Goal: Contribute content: Contribute content

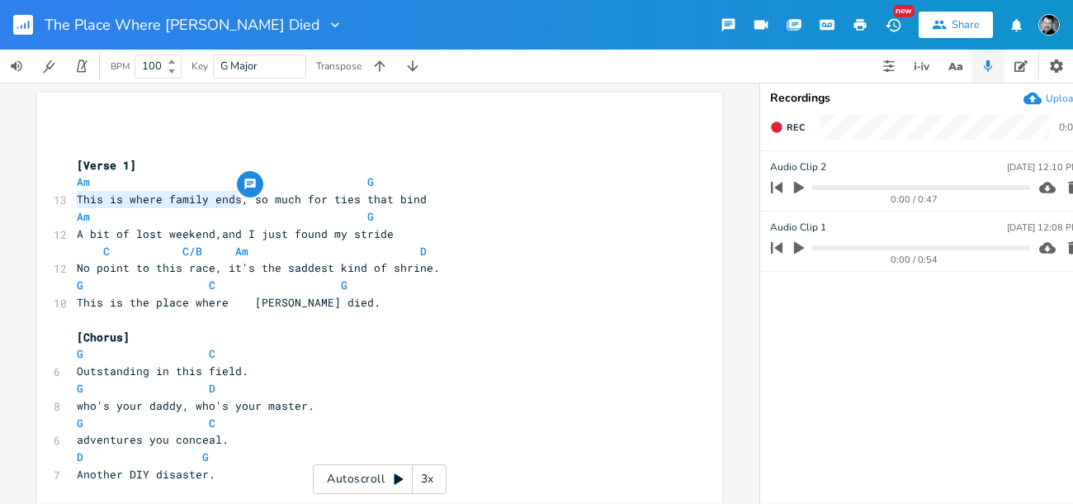
drag, startPoint x: 234, startPoint y: 198, endPoint x: 54, endPoint y: 196, distance: 179.2
click at [73, 196] on div "13 This is where family ends, so much for ties that bind" at bounding box center [371, 199] width 596 height 17
type textarea "Let's take a detour"
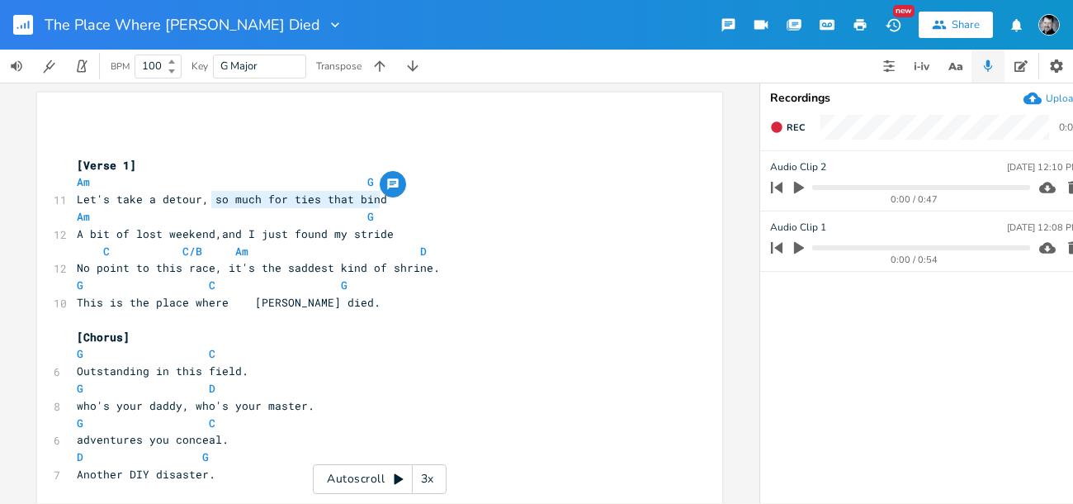
drag, startPoint x: 208, startPoint y: 198, endPoint x: 380, endPoint y: 200, distance: 171.7
click at [380, 200] on pre "Let's take a detour, so much for ties that bind" at bounding box center [371, 199] width 596 height 17
type textarea "somewhat off the beaten path"
click at [936, 65] on icon "button" at bounding box center [955, 66] width 21 height 21
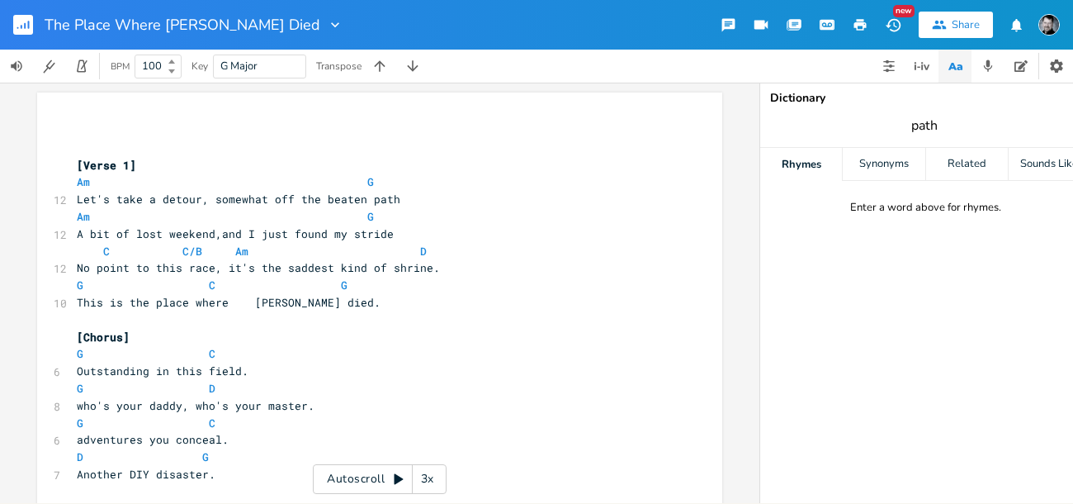
type input "path"
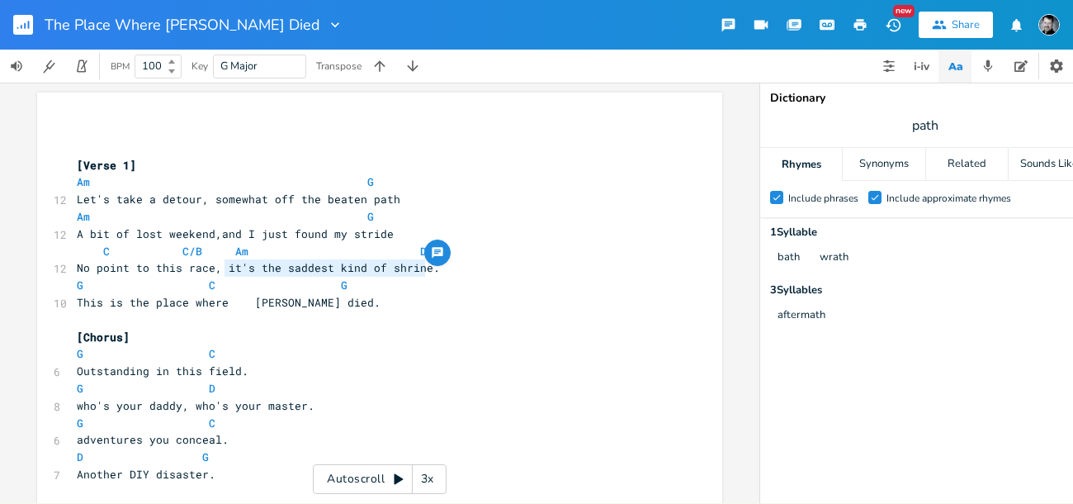
drag, startPoint x: 220, startPoint y: 268, endPoint x: 419, endPoint y: 269, distance: 199.8
click at [419, 269] on span "No point to this race, it's the saddest kind of shrine." at bounding box center [258, 267] width 363 height 15
type textarea "I guess I earned her wrath"
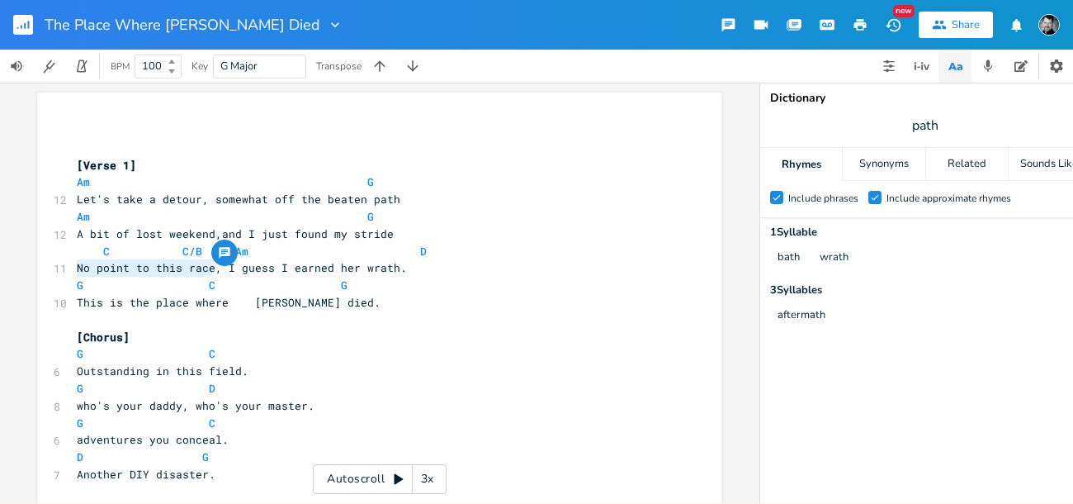
drag, startPoint x: 208, startPoint y: 267, endPoint x: 64, endPoint y: 266, distance: 143.7
type textarea "It's not much of a surprise"
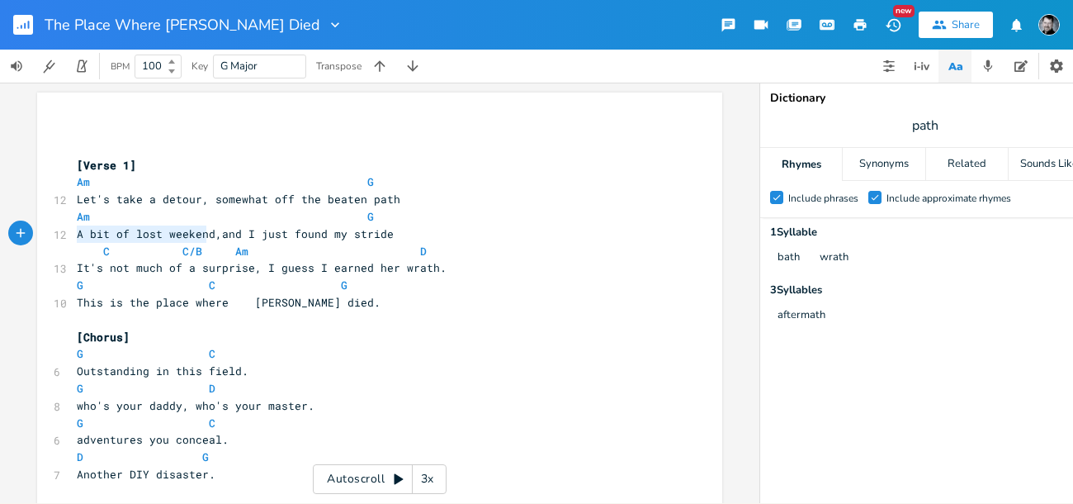
type textarea "A bit of lost weekend"
drag, startPoint x: 73, startPoint y: 234, endPoint x: 208, endPoint y: 234, distance: 135.4
click at [208, 234] on span "A bit of lost weekend,and I just found my stride" at bounding box center [235, 233] width 317 height 15
click at [225, 238] on span "A bit of lost weekend,and I just found my stride" at bounding box center [235, 233] width 317 height 15
type textarea "and I just found my stride"
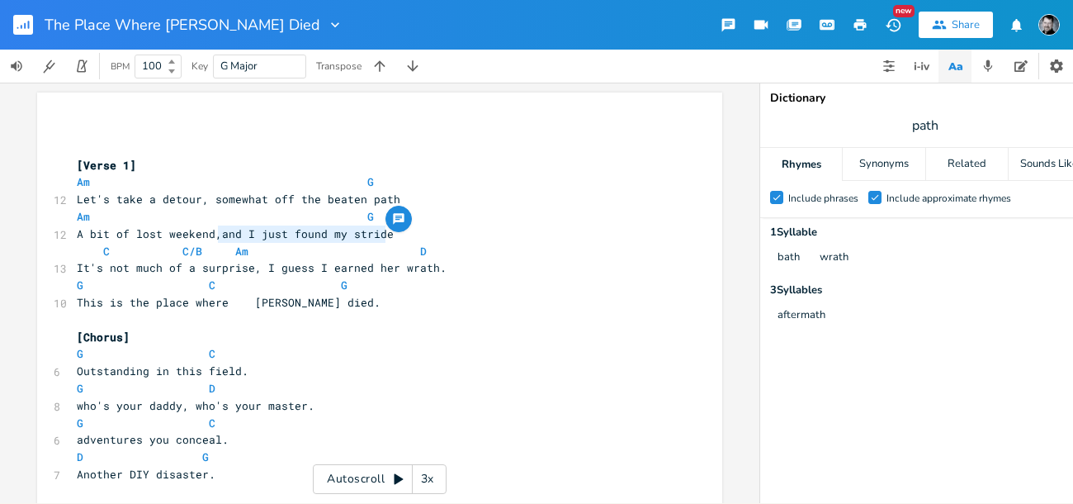
drag, startPoint x: 221, startPoint y: 235, endPoint x: 383, endPoint y: 234, distance: 161.8
click at [383, 234] on pre "A bit of lost weekend,and I just found my stride" at bounding box center [371, 233] width 596 height 17
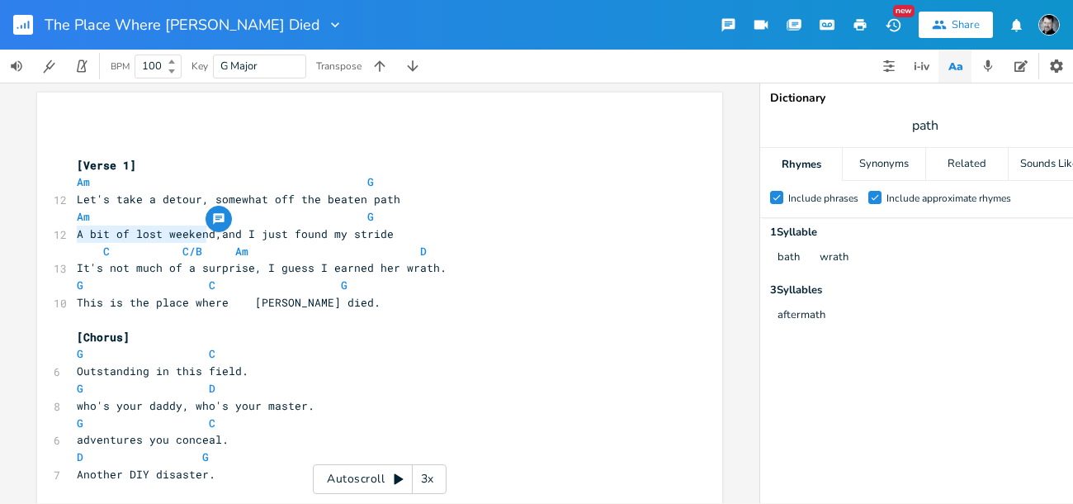
type textarea "A bit of lost weekend"
drag, startPoint x: 71, startPoint y: 234, endPoint x: 206, endPoint y: 234, distance: 134.6
click at [206, 234] on span "A bit of lost weekend,and I just found my stride" at bounding box center [235, 233] width 317 height 15
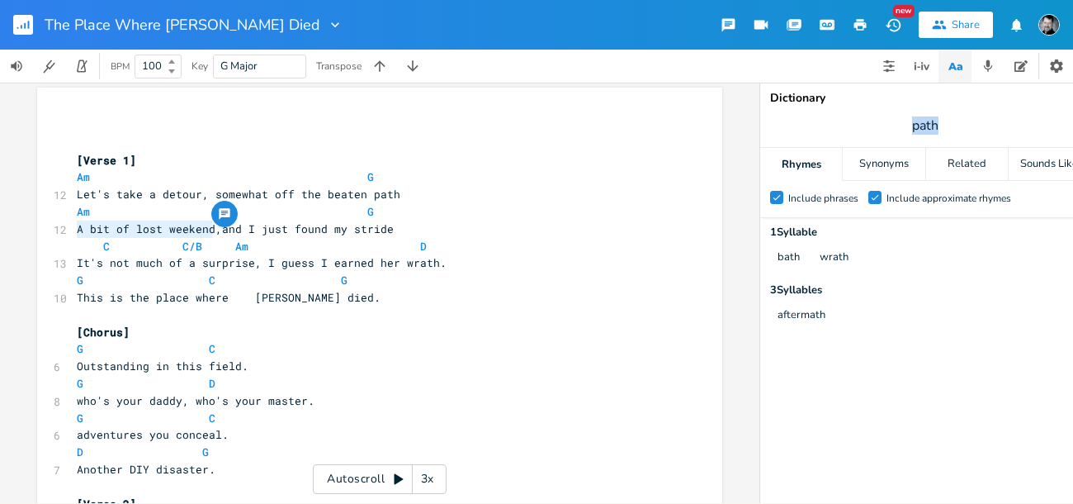
drag, startPoint x: 942, startPoint y: 121, endPoint x: 895, endPoint y: 121, distance: 47.1
click at [895, 121] on span "path" at bounding box center [925, 126] width 330 height 30
type input "tour"
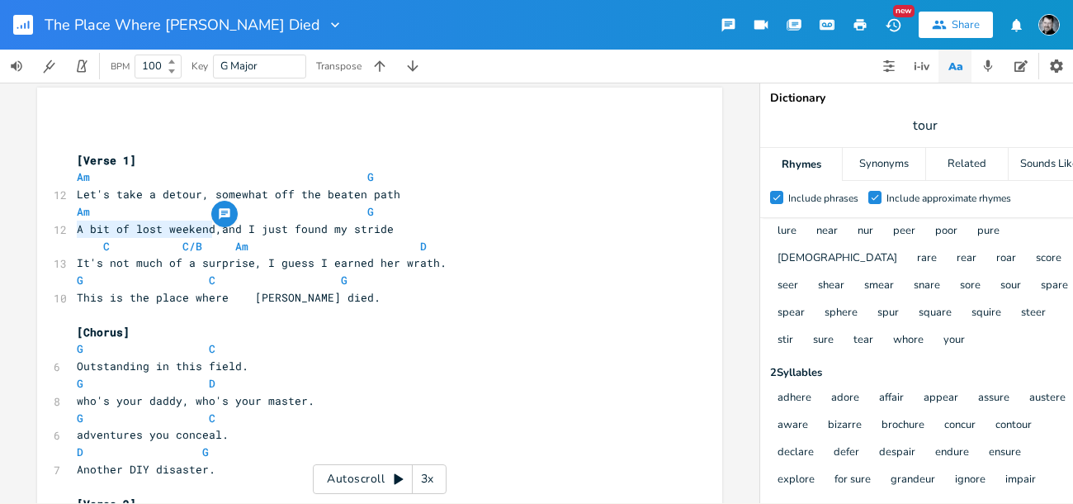
scroll to position [109, 0]
drag, startPoint x: 920, startPoint y: 125, endPoint x: 910, endPoint y: 124, distance: 10.8
click at [910, 124] on span "tour" at bounding box center [925, 126] width 330 height 30
type input "lure"
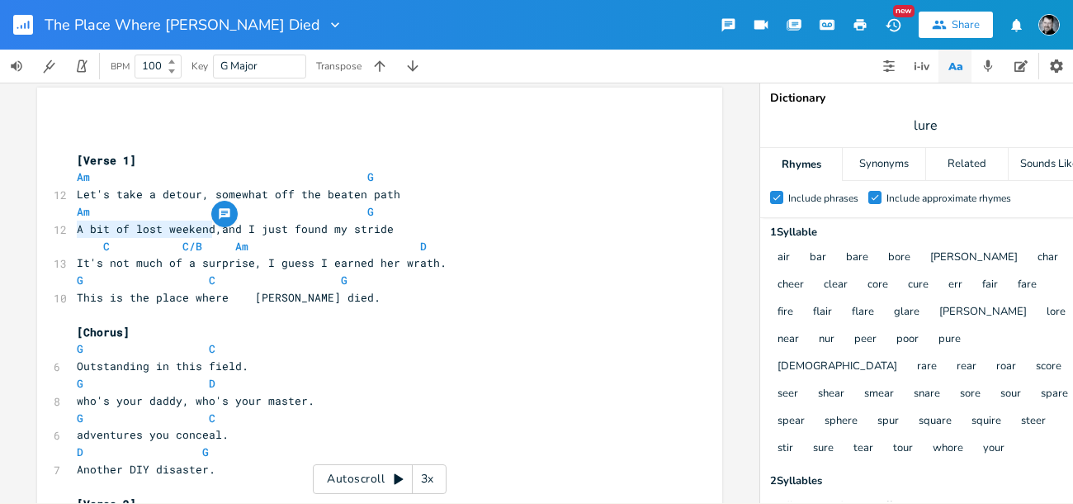
scroll to position [0, 0]
click at [778, 196] on icon "Check" at bounding box center [777, 197] width 10 height 10
click at [770, 196] on input "Check Include phrases" at bounding box center [770, 197] width 0 height 11
click at [872, 197] on icon at bounding box center [875, 198] width 7 height 6
click at [868, 197] on input "Check Include approximate rhymes" at bounding box center [868, 197] width 0 height 11
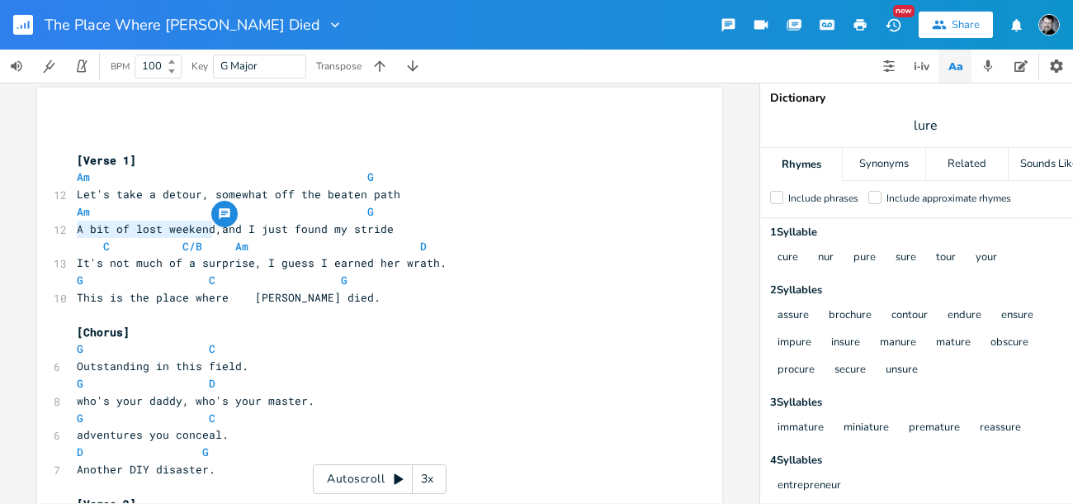
click at [198, 228] on span "A bit of lost weekend,and I just found my stride" at bounding box center [235, 228] width 317 height 15
drag, startPoint x: 208, startPoint y: 228, endPoint x: 71, endPoint y: 225, distance: 137.1
click at [77, 225] on span "A bit of lost weekend,and I just found my stride" at bounding box center [235, 228] width 317 height 15
type textarea "Won't find it on the brochure"
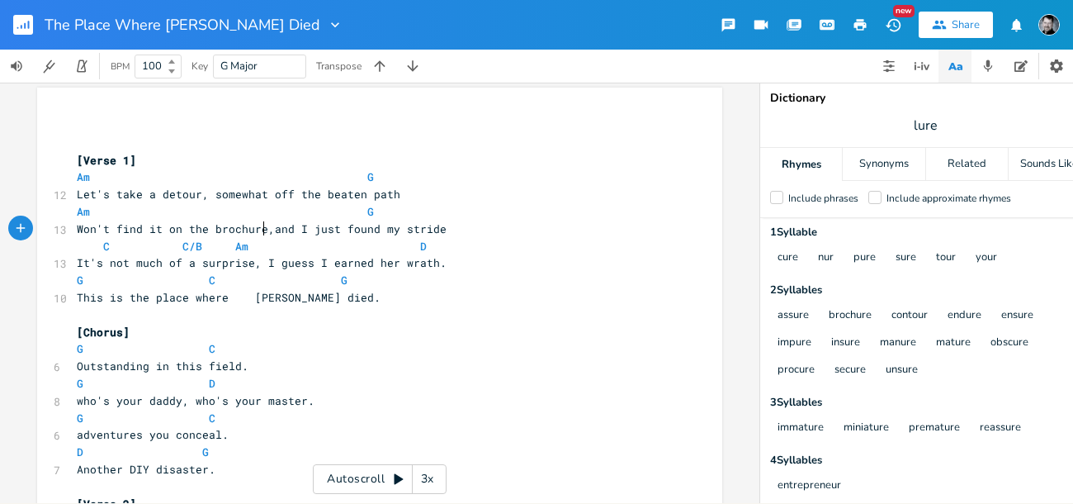
scroll to position [0, 116]
type textarea "and I just found my stride"
drag, startPoint x: 266, startPoint y: 228, endPoint x: 435, endPoint y: 227, distance: 169.2
click at [435, 227] on pre "Won't find it on the brochure,and I just found my stride" at bounding box center [371, 228] width 596 height 17
drag, startPoint x: 918, startPoint y: 124, endPoint x: 896, endPoint y: 122, distance: 22.4
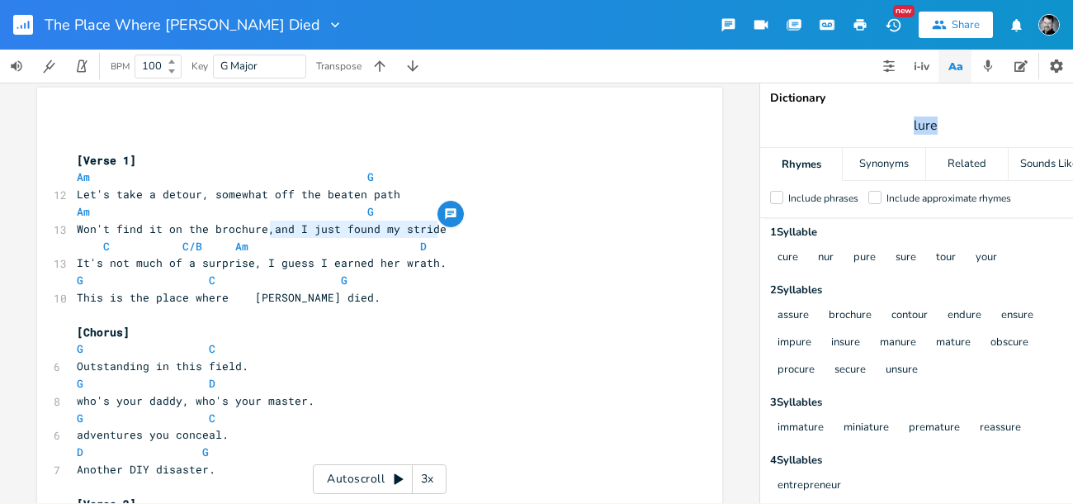
click at [896, 122] on span "lure" at bounding box center [925, 126] width 330 height 30
type input "lied"
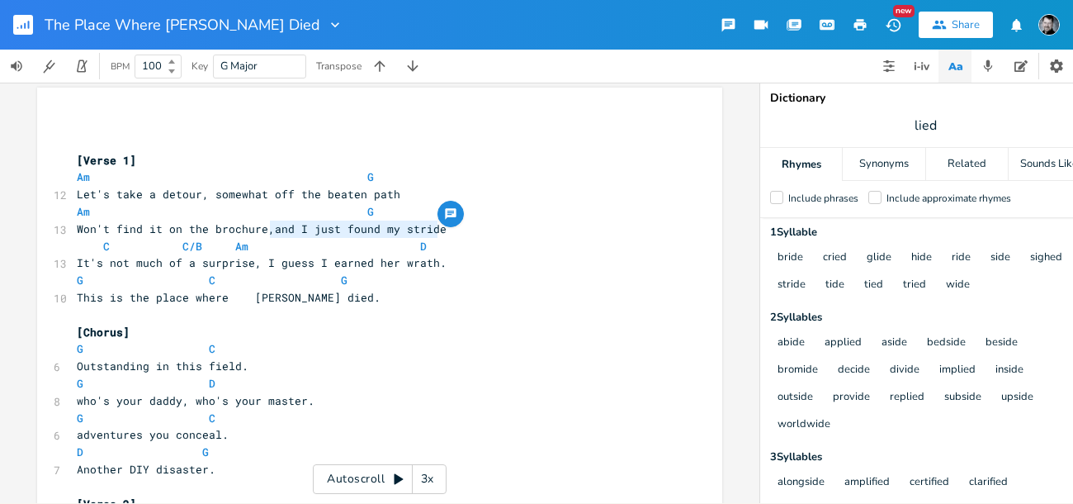
scroll to position [0, 0]
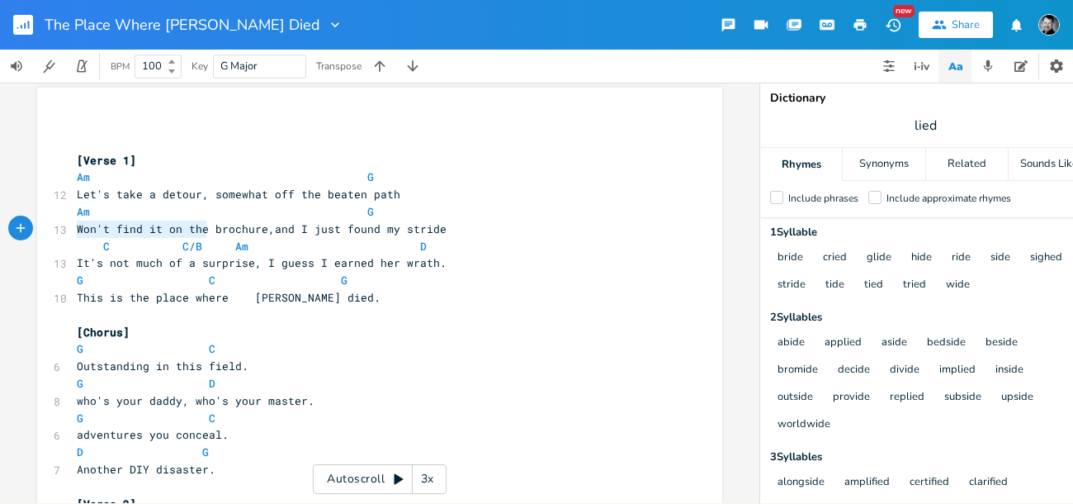
drag, startPoint x: 196, startPoint y: 228, endPoint x: 59, endPoint y: 222, distance: 136.3
click at [73, 222] on div "13 Won't find it on the brochure,and I just found my stride" at bounding box center [371, 228] width 596 height 17
type textarea "It's not on any"
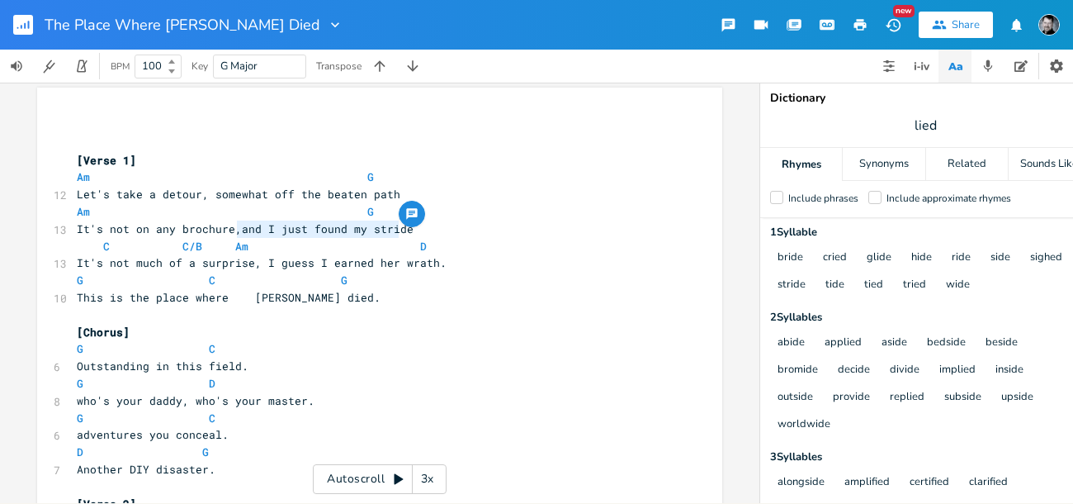
type textarea "and I just found my stride"
drag, startPoint x: 233, startPoint y: 229, endPoint x: 400, endPoint y: 231, distance: 166.8
click at [400, 231] on span "It's not on any brochure,and I just found my stride" at bounding box center [245, 228] width 337 height 15
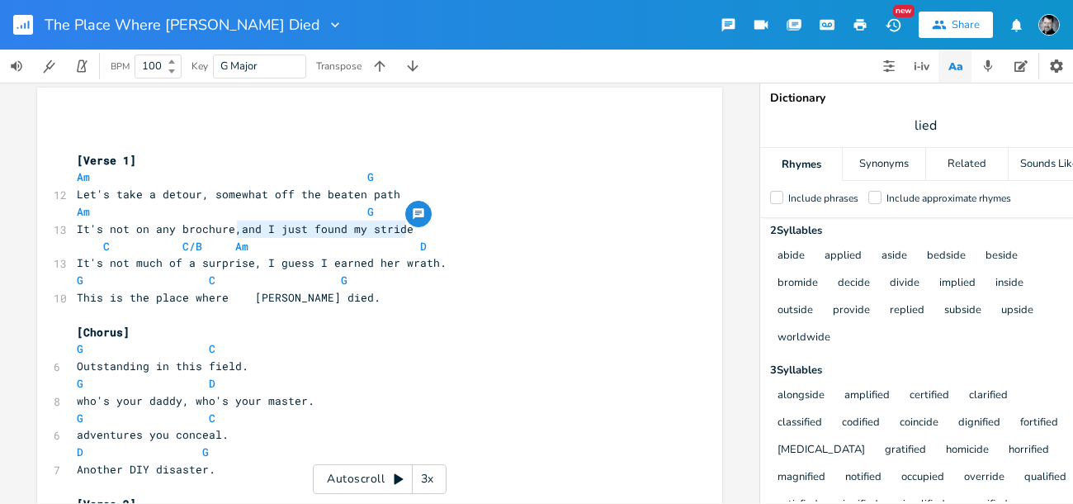
scroll to position [0, 3]
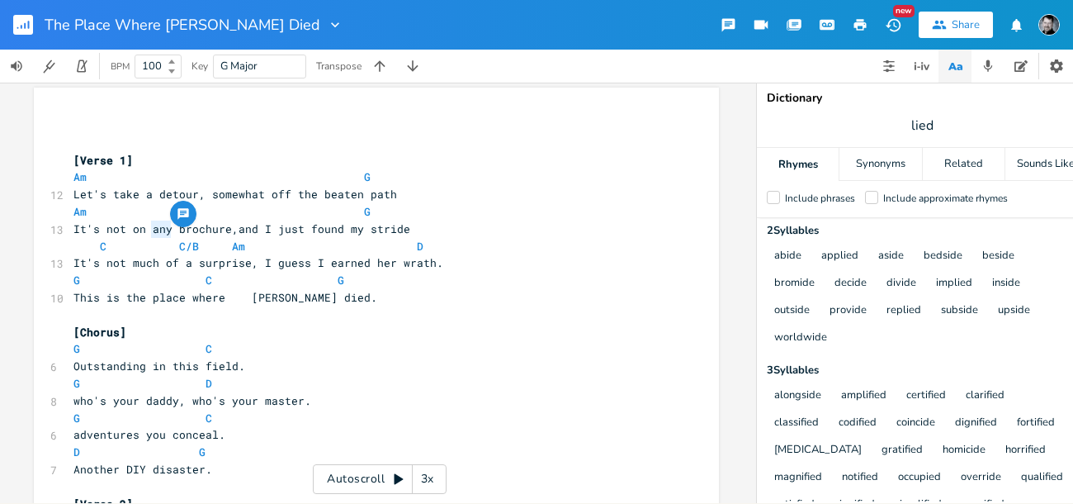
drag, startPoint x: 165, startPoint y: 231, endPoint x: 146, endPoint y: 230, distance: 19.1
click at [145, 230] on span "It's not on any brochure,and I just found my stride" at bounding box center [241, 228] width 337 height 15
type textarea "the"
type textarea "and I just found my stride"
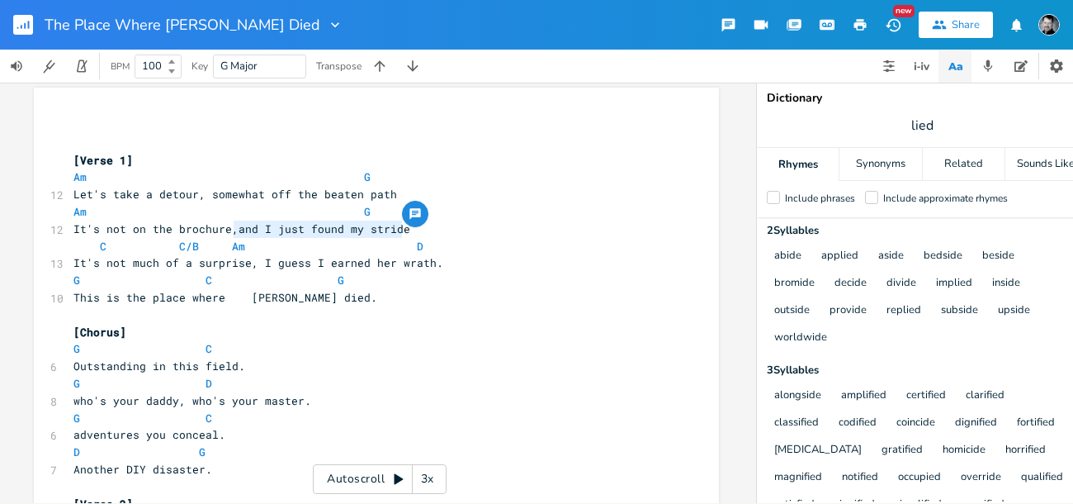
drag, startPoint x: 249, startPoint y: 224, endPoint x: 399, endPoint y: 225, distance: 149.4
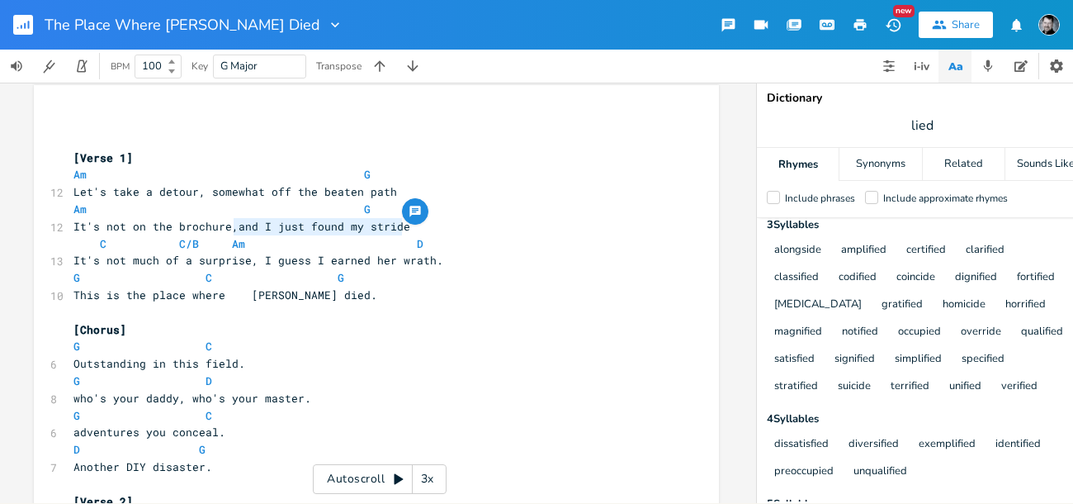
scroll to position [11, 0]
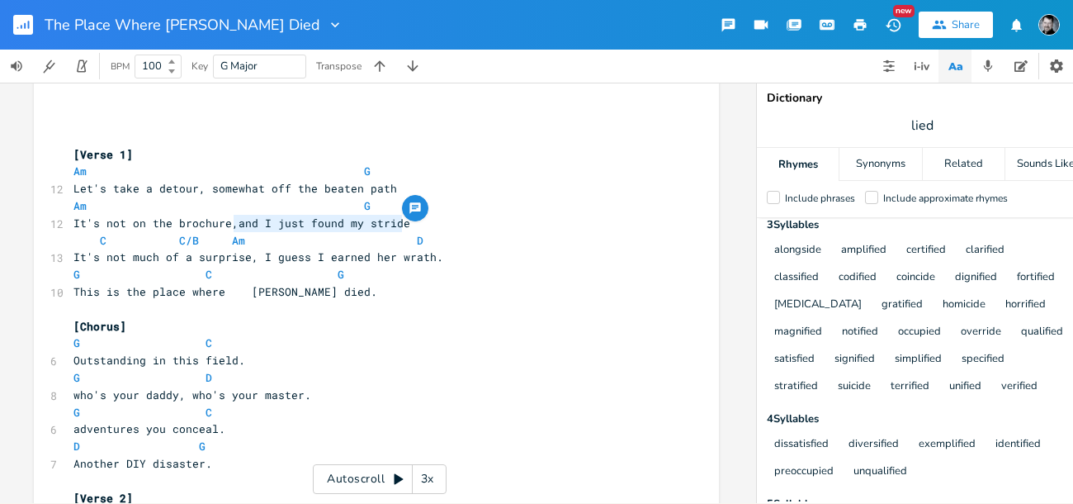
click at [393, 227] on span "It's not on the brochure,and I just found my stride" at bounding box center [241, 222] width 337 height 15
drag, startPoint x: 400, startPoint y: 225, endPoint x: 231, endPoint y: 223, distance: 168.4
click at [231, 223] on pre "It's not on the brochure,and I just found my stride" at bounding box center [368, 223] width 596 height 17
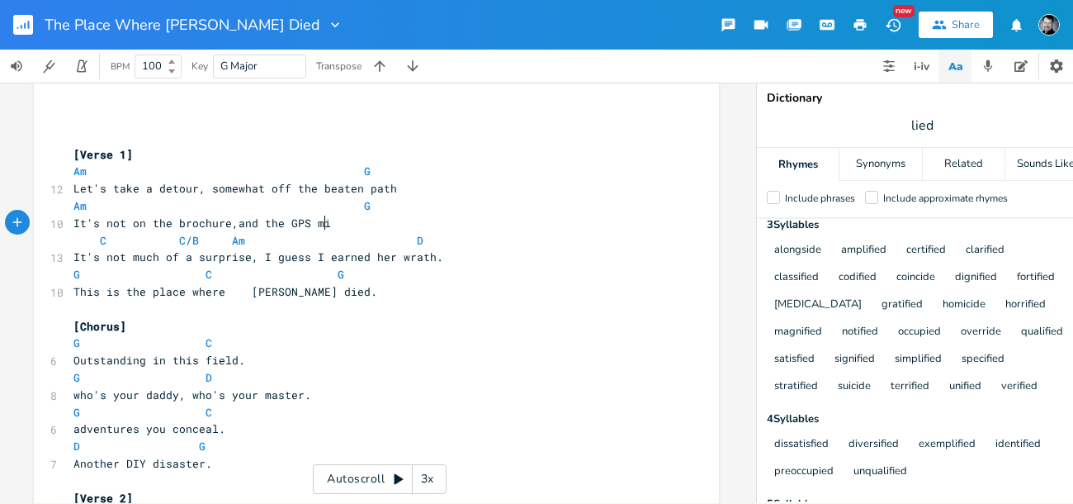
type textarea "and the GPS mig"
type textarea "ay h"
type textarea "have lied"
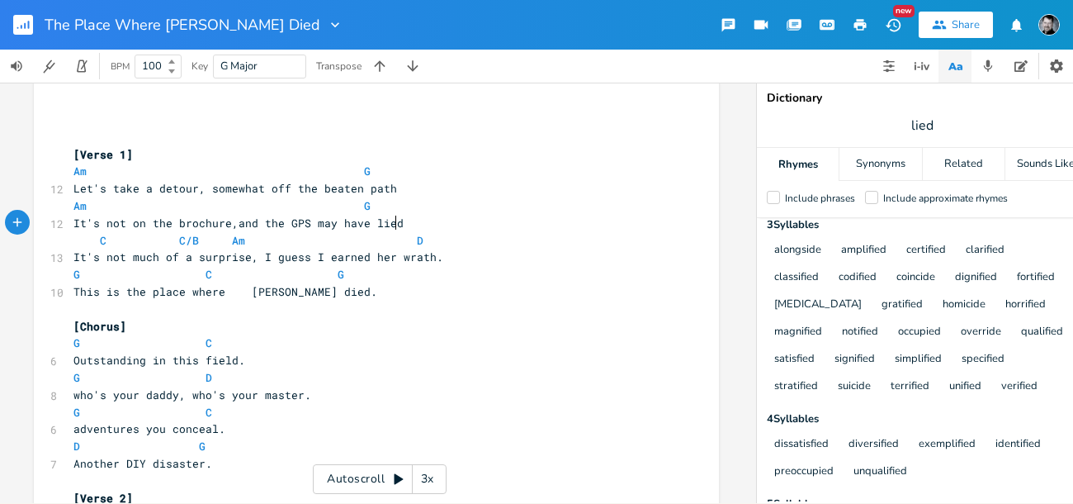
scroll to position [0, 6]
click at [231, 225] on span "It's not on the brochure,and the GPS may have lied" at bounding box center [236, 222] width 330 height 15
click at [228, 224] on span "It's not on the brochure,and the GPS may have lied" at bounding box center [236, 222] width 330 height 15
click at [186, 293] on span "This is the place where [PERSON_NAME] died." at bounding box center [228, 292] width 304 height 15
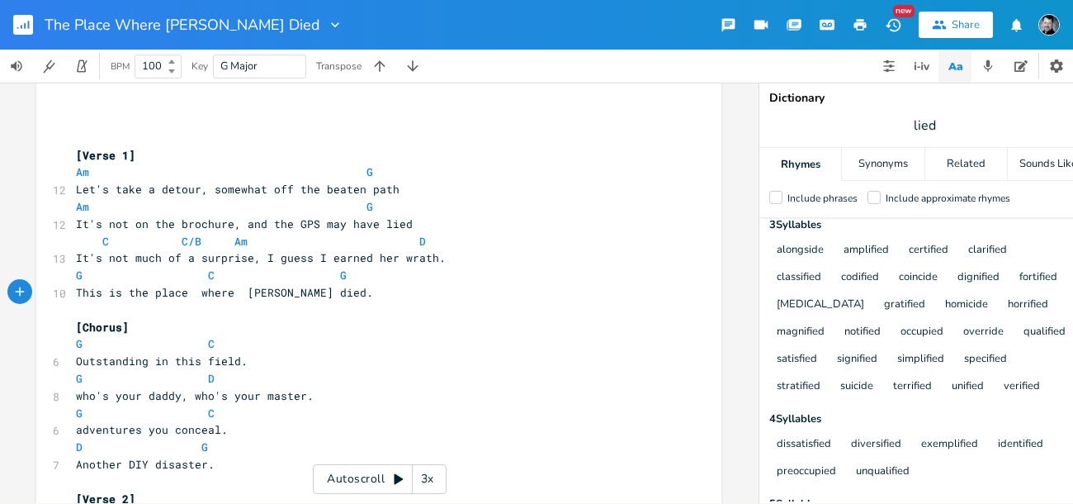
scroll to position [0, 0]
click at [278, 293] on span "This is the place where [PERSON_NAME] died." at bounding box center [239, 292] width 324 height 15
type textarea "This is the place"
drag, startPoint x: 192, startPoint y: 294, endPoint x: 59, endPoint y: 292, distance: 132.1
click at [73, 292] on div "10 This is the place where [PERSON_NAME] died." at bounding box center [371, 292] width 596 height 17
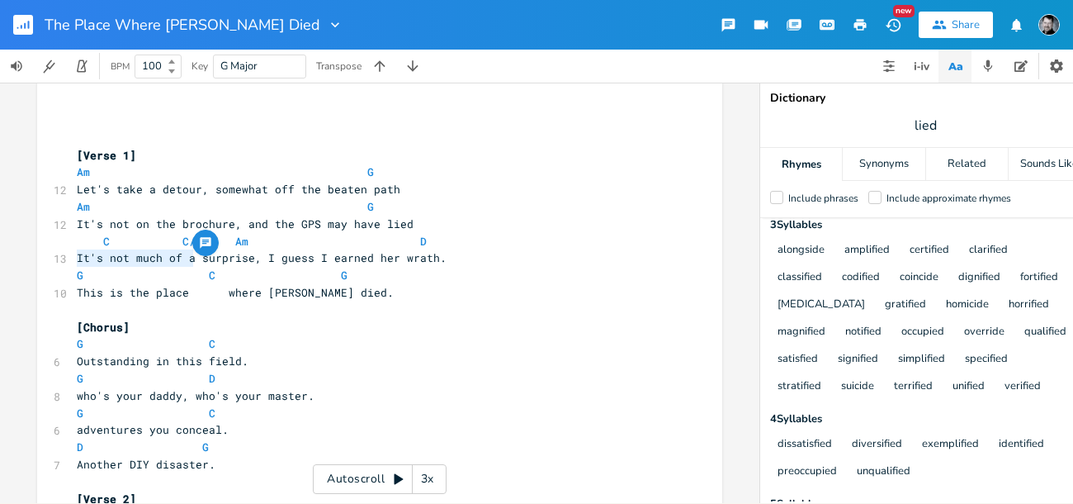
drag, startPoint x: 187, startPoint y: 257, endPoint x: 66, endPoint y: 258, distance: 120.5
type textarea "No bit"
type textarea "g"
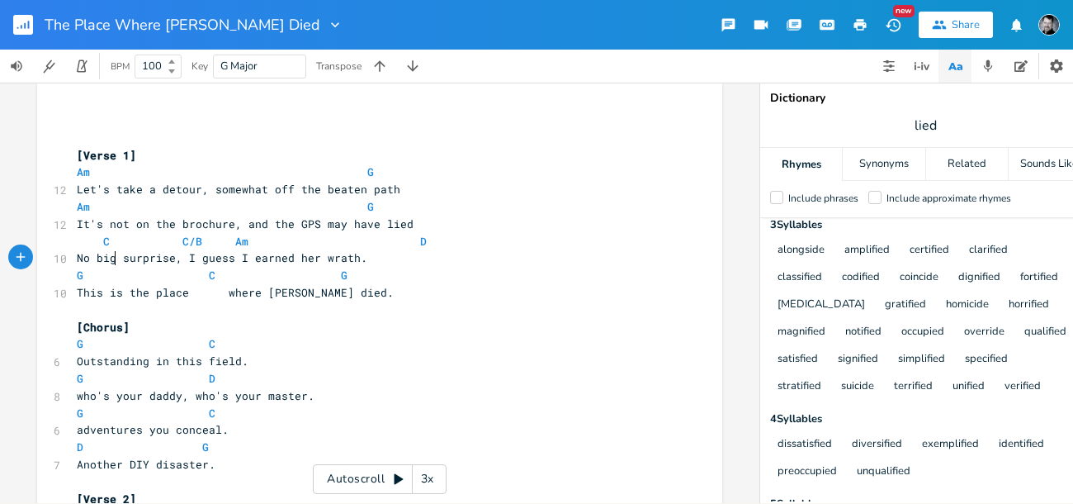
click at [180, 259] on span "No big surprise, I guess I earned her wrath." at bounding box center [222, 257] width 291 height 15
type textarea ","
click at [187, 258] on span "No big surprise I guess I earned her wrath." at bounding box center [219, 257] width 284 height 15
drag, startPoint x: 958, startPoint y: 121, endPoint x: 911, endPoint y: 119, distance: 47.1
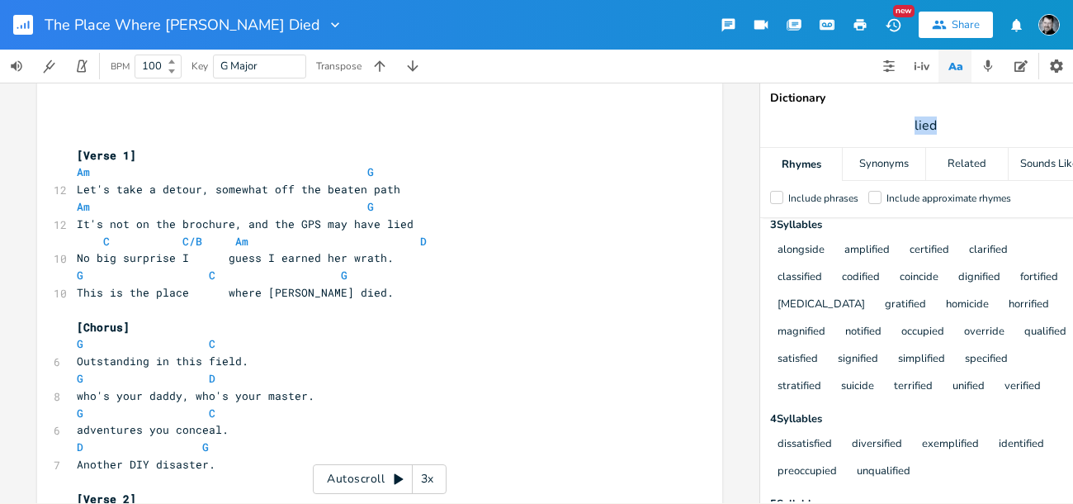
click at [911, 119] on span "lied" at bounding box center [925, 126] width 330 height 30
type input "prize"
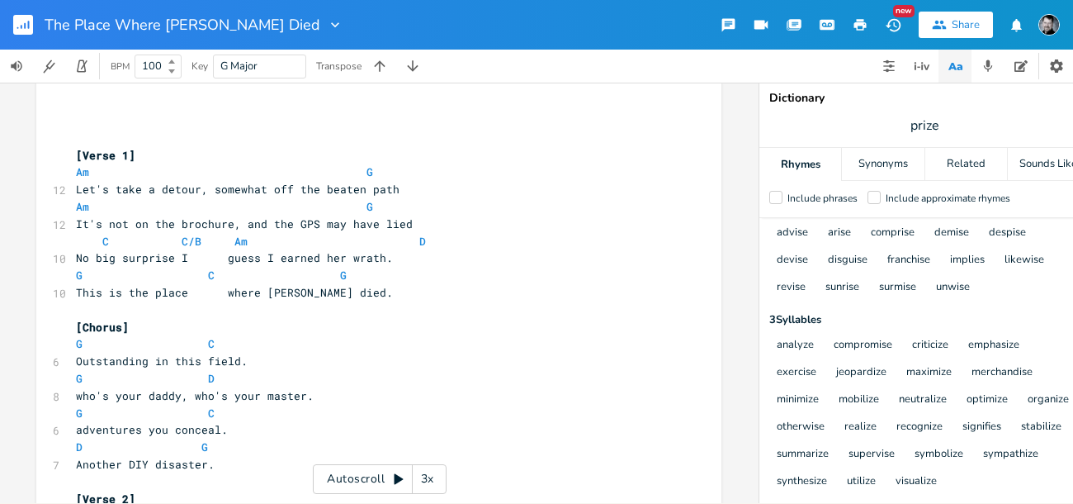
scroll to position [0, 1]
drag, startPoint x: 184, startPoint y: 294, endPoint x: 65, endPoint y: 291, distance: 118.9
type textarea "Gravel rods"
type textarea "ads and merchandise"
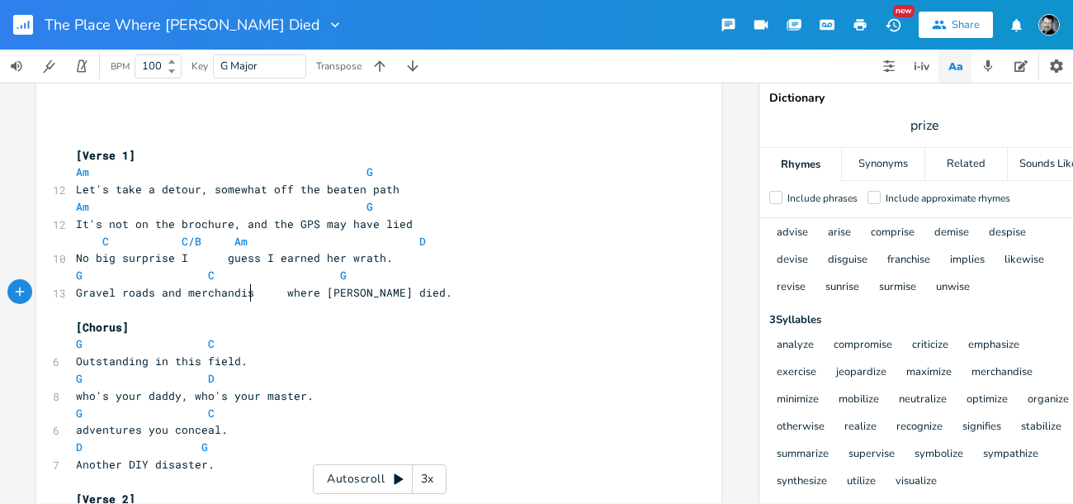
scroll to position [0, 86]
click at [294, 296] on span at bounding box center [300, 292] width 26 height 17
click at [198, 277] on span at bounding box center [195, 275] width 26 height 17
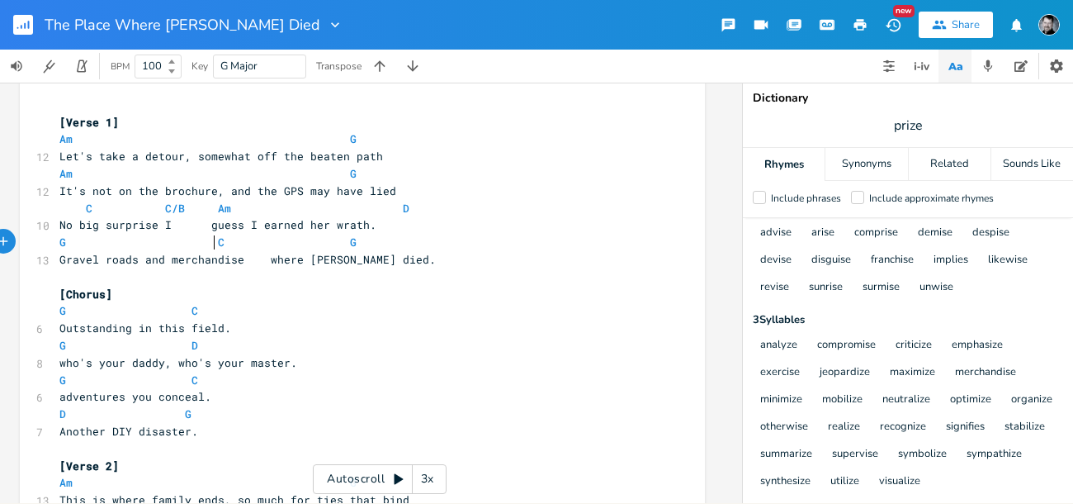
scroll to position [43, 0]
drag, startPoint x: 911, startPoint y: 122, endPoint x: 864, endPoint y: 121, distance: 47.9
click at [864, 121] on span "prize" at bounding box center [908, 126] width 330 height 30
type input "died"
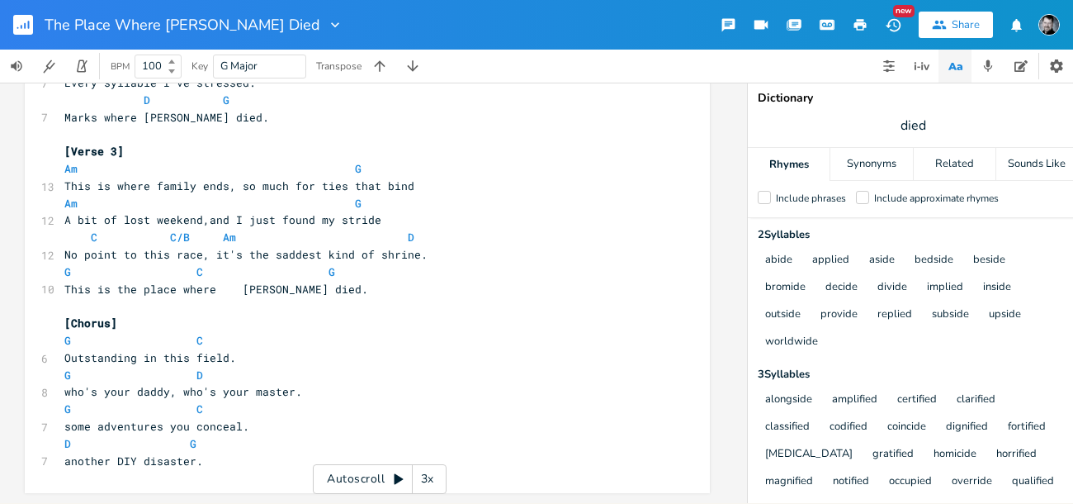
scroll to position [0, 0]
type textarea "This is the place where"
drag, startPoint x: 213, startPoint y: 279, endPoint x: 53, endPoint y: 277, distance: 160.2
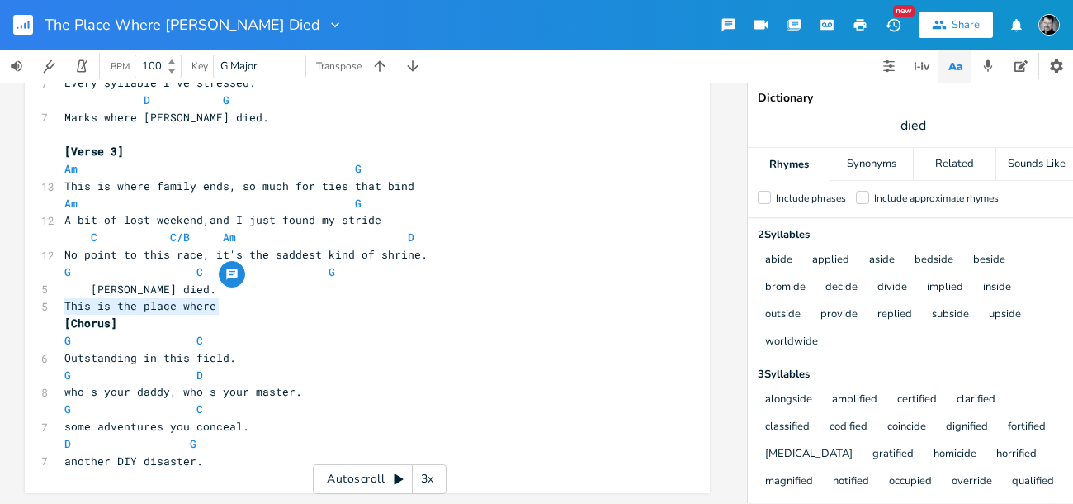
scroll to position [899, 0]
click at [234, 298] on pre "This is the place where" at bounding box center [359, 305] width 596 height 17
type textarea "This is the place where"
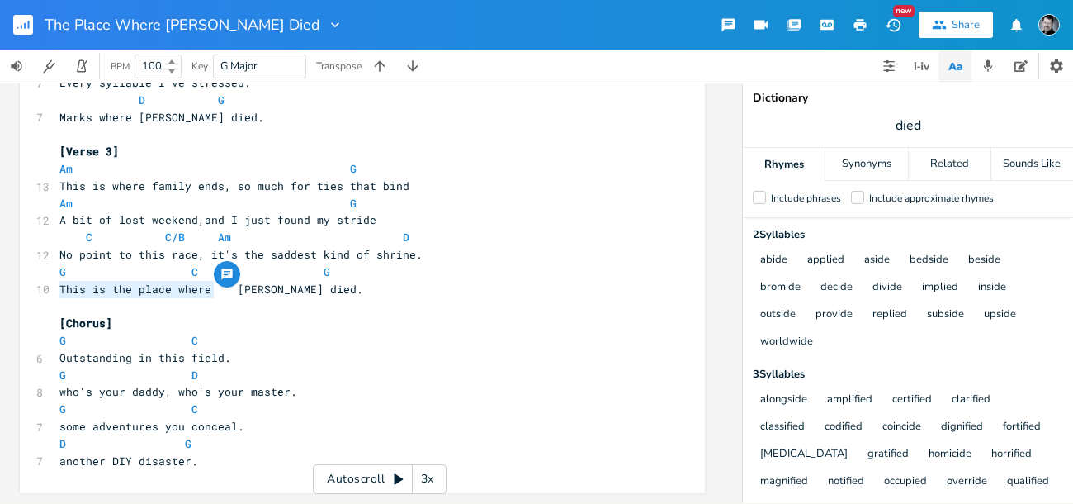
scroll to position [0, 17]
click at [205, 315] on pre "[Chorus]" at bounding box center [354, 323] width 596 height 17
drag, startPoint x: 206, startPoint y: 281, endPoint x: 57, endPoint y: 278, distance: 148.6
click at [59, 282] on span "This is the place where [PERSON_NAME] died." at bounding box center [211, 289] width 304 height 15
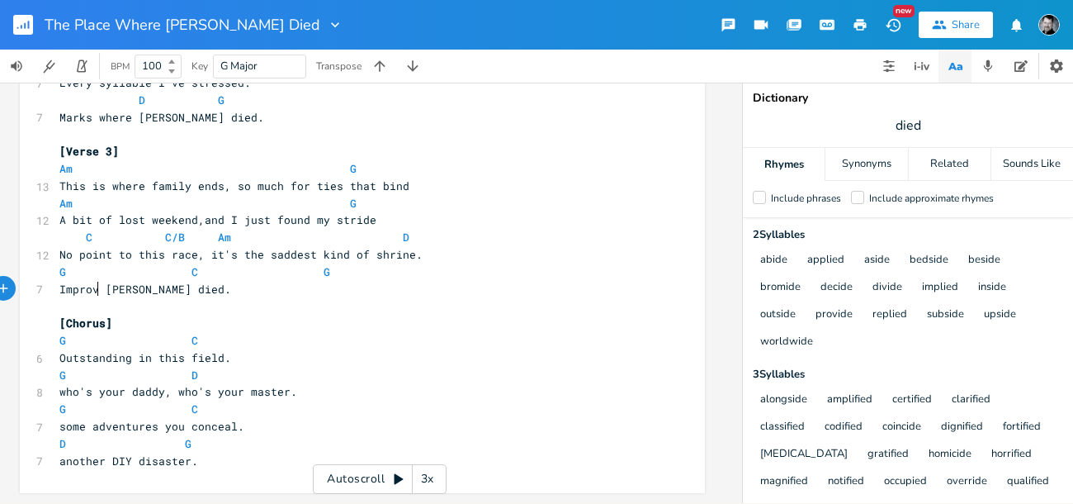
type textarea "Improviz"
type textarea "sed by [PERSON_NAME]"
type textarea "iot"
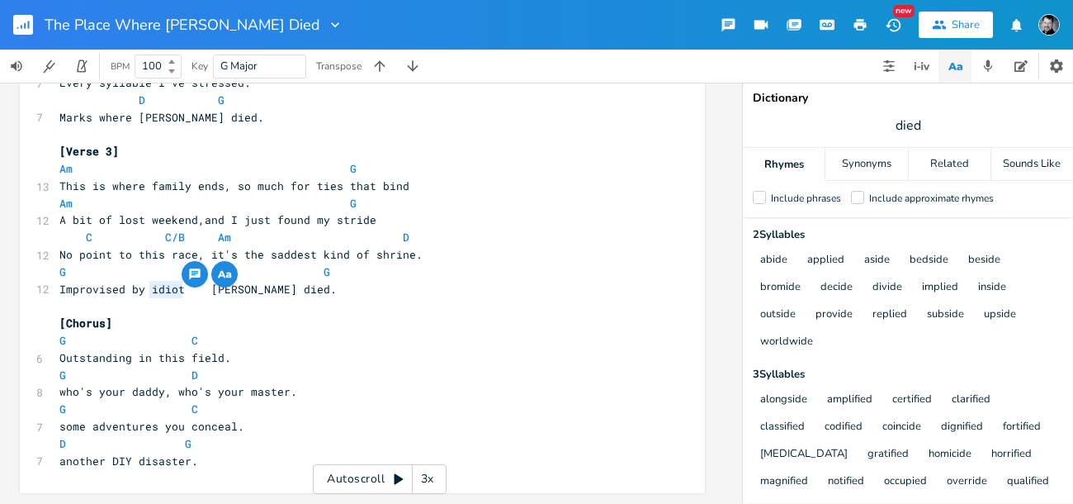
drag, startPoint x: 179, startPoint y: 281, endPoint x: 145, endPoint y: 280, distance: 33.9
click at [145, 282] on span "Improvised by idiot [PERSON_NAME] died." at bounding box center [197, 289] width 277 height 15
type textarea "the ing"
type textarea "gnorant"
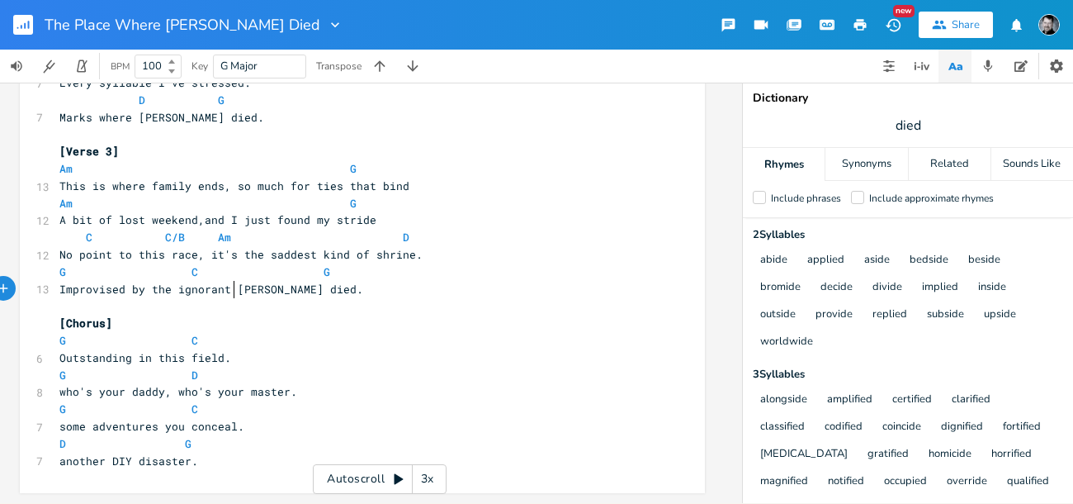
click at [231, 281] on span at bounding box center [234, 289] width 7 height 17
type textarea "where"
click at [230, 282] on span "Improvised by the ignorant where [PERSON_NAME] died." at bounding box center [240, 289] width 363 height 15
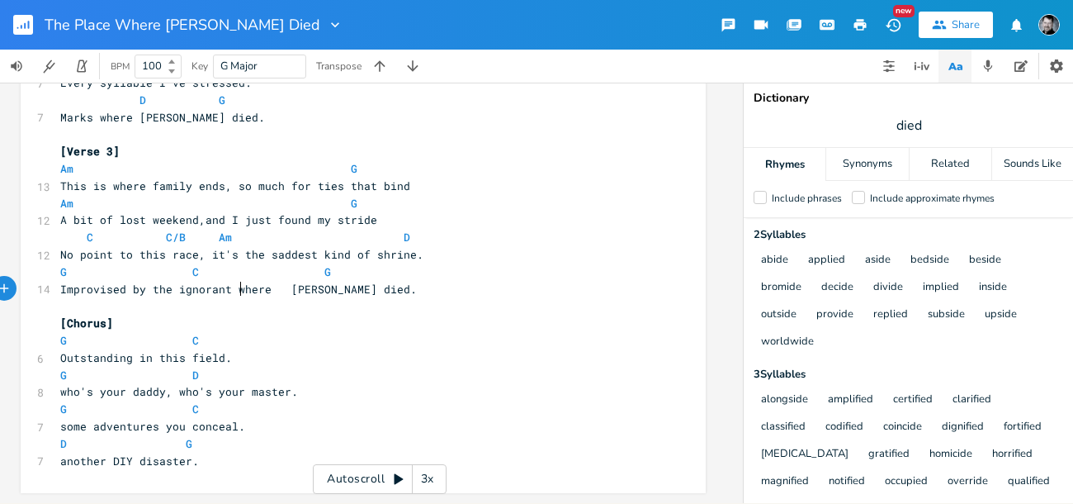
scroll to position [0, 12]
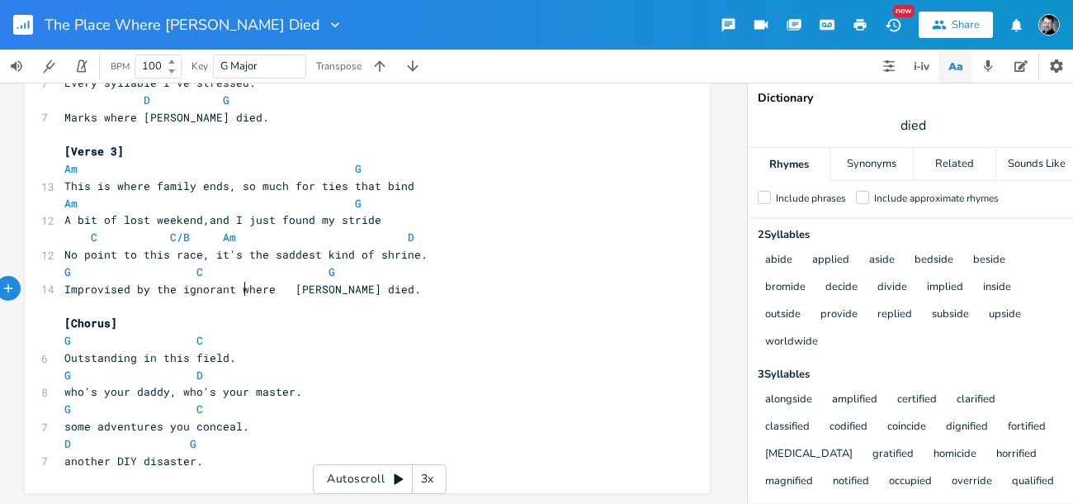
click at [285, 281] on span at bounding box center [286, 289] width 20 height 17
click at [187, 264] on span at bounding box center [183, 271] width 26 height 17
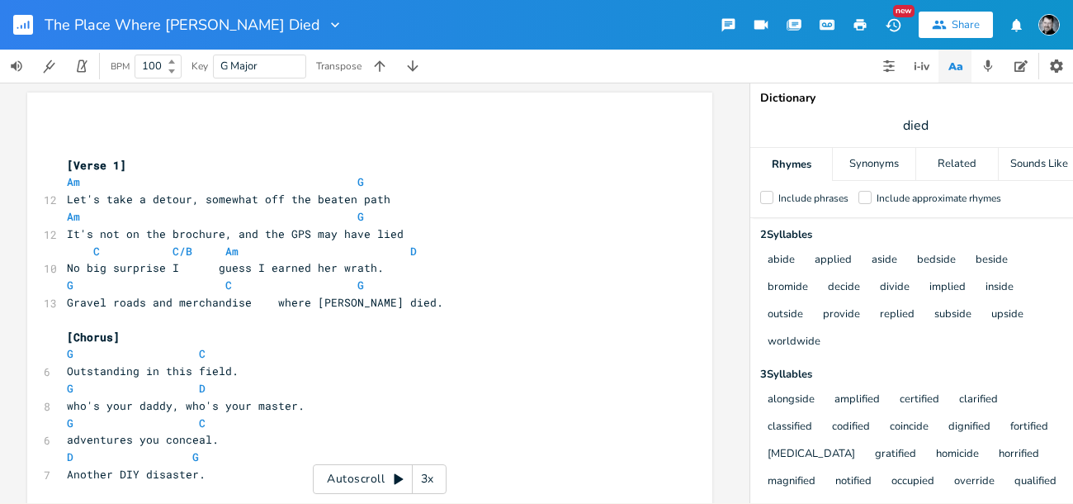
scroll to position [0, 17]
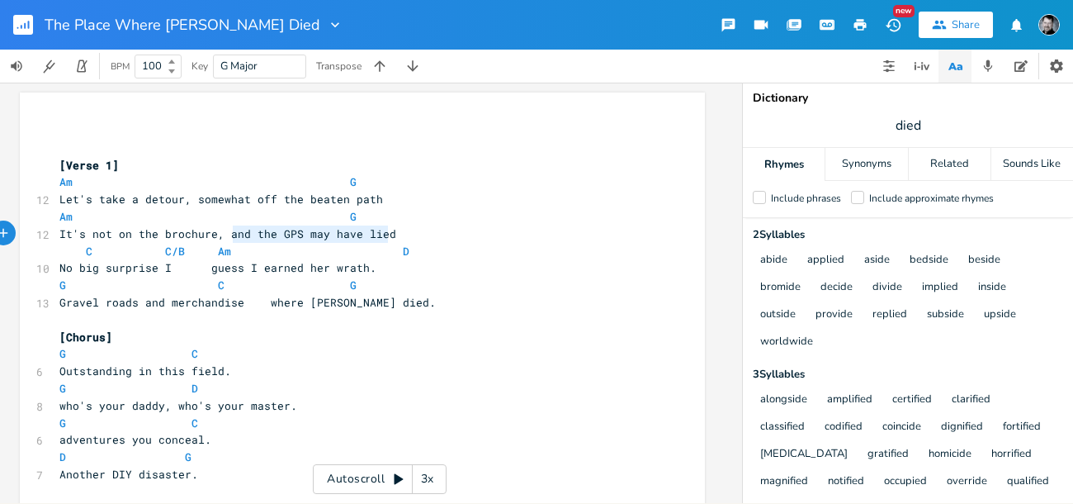
type textarea "and the GPS may have lied"
drag, startPoint x: 398, startPoint y: 232, endPoint x: 225, endPoint y: 231, distance: 172.5
click at [225, 231] on pre "It's not on the brochure, and the GPS may have lied" at bounding box center [354, 233] width 596 height 17
click at [206, 269] on span at bounding box center [198, 267] width 26 height 17
paste textarea "h."
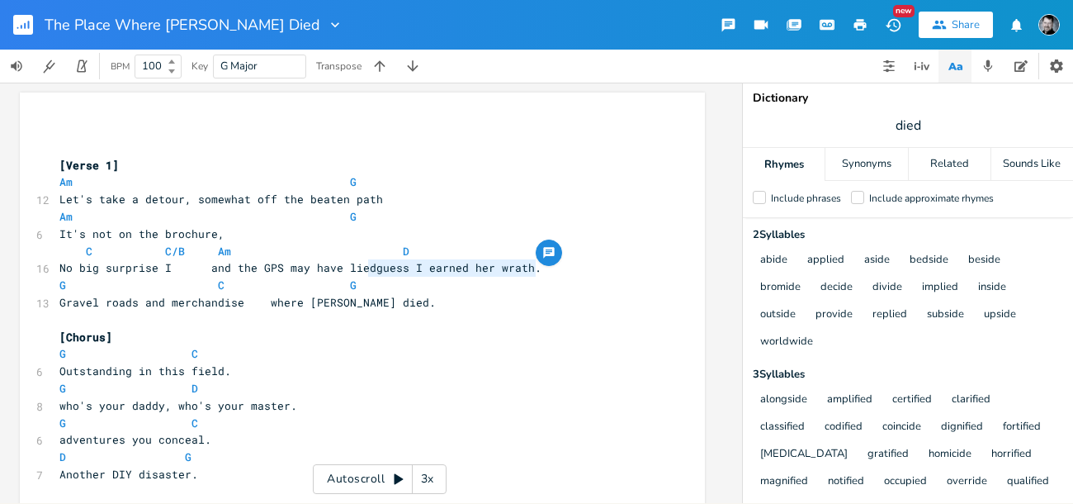
type textarea "guess I earned her wrath."
drag, startPoint x: 540, startPoint y: 270, endPoint x: 369, endPoint y: 272, distance: 170.9
click at [369, 272] on pre "No big surprise I and the GPS may have liedguess I earned her wrath." at bounding box center [354, 267] width 596 height 17
click at [287, 235] on pre "It's not on the brochure," at bounding box center [354, 233] width 596 height 17
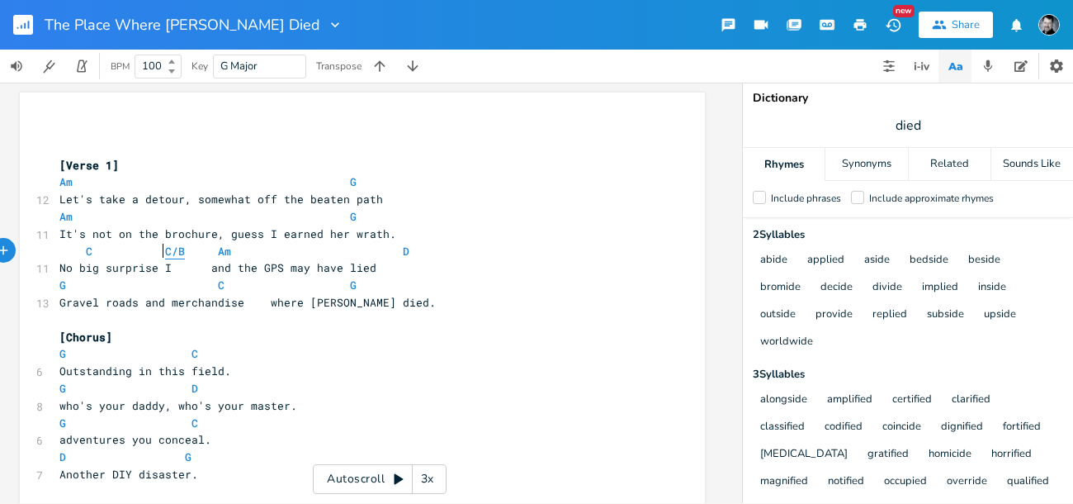
click at [165, 253] on span "C/B" at bounding box center [175, 252] width 20 height 16
click at [165, 252] on span "C/B" at bounding box center [175, 252] width 20 height 16
click at [429, 256] on span at bounding box center [442, 251] width 26 height 17
type textarea "D"
drag, startPoint x: 455, startPoint y: 251, endPoint x: 369, endPoint y: 250, distance: 85.9
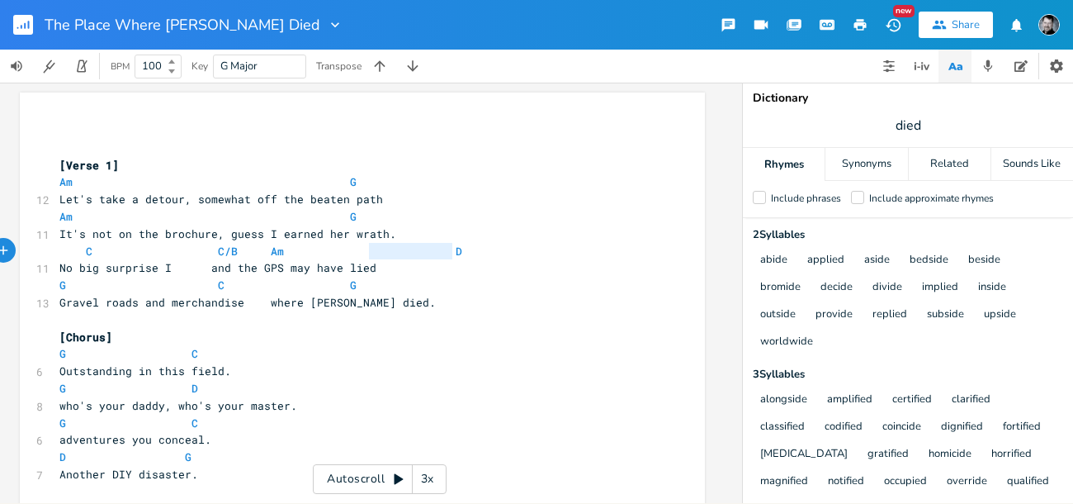
click at [369, 250] on pre "C C/B Am D" at bounding box center [354, 251] width 596 height 17
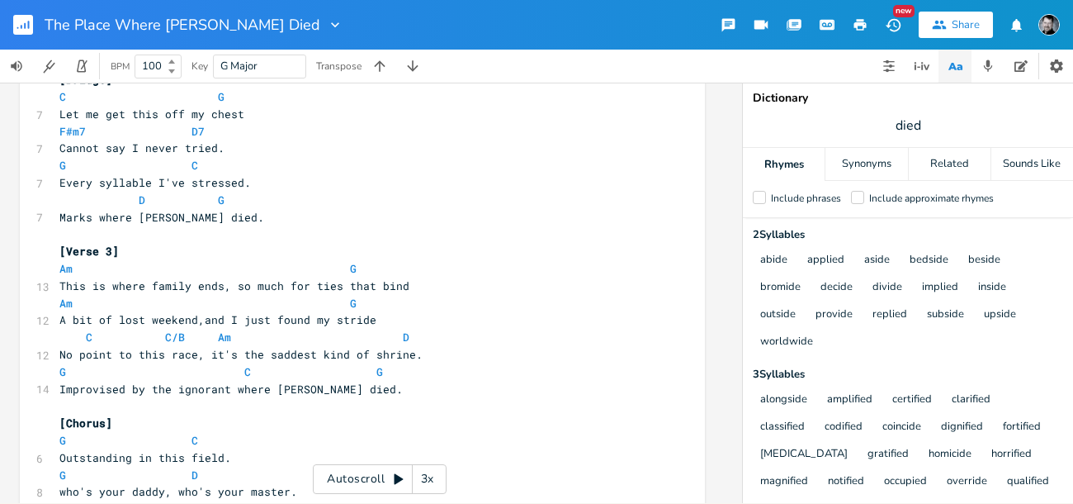
scroll to position [0, 16]
type textarea "it's the saddest kind of shrine."
drag, startPoint x: 414, startPoint y: 357, endPoint x: 205, endPoint y: 361, distance: 209.7
click at [207, 359] on pre "No point to this race, it's the saddest kind of shrine." at bounding box center [356, 354] width 596 height 17
click at [199, 320] on span "A bit of lost weekend,and I just found my stride" at bounding box center [219, 319] width 317 height 15
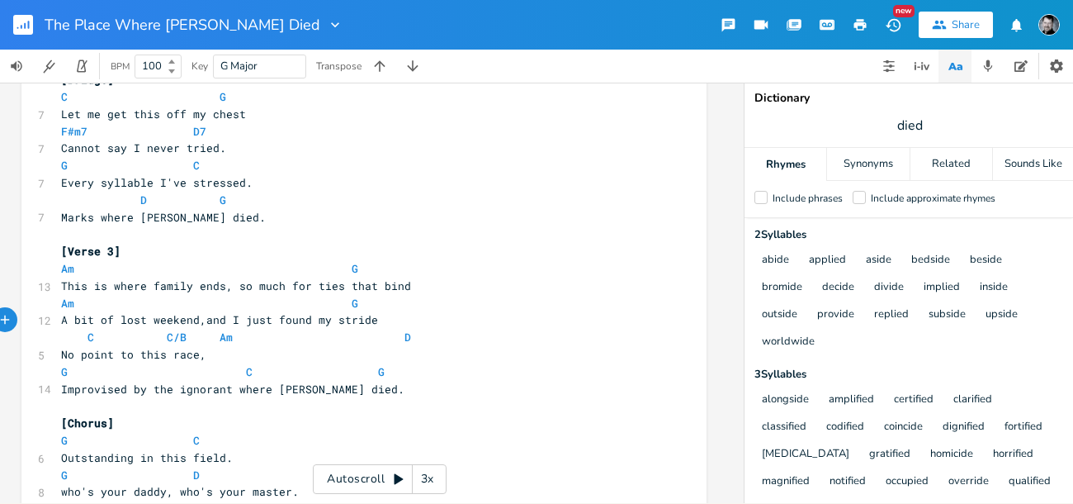
paste textarea "a"
type textarea "and I just found my stride"
drag, startPoint x: 406, startPoint y: 319, endPoint x: 580, endPoint y: 321, distance: 174.2
click at [580, 321] on pre "A bit of lost weekend,it's the saddest kind of shrine.and I just found my stride" at bounding box center [356, 319] width 596 height 17
click at [227, 360] on pre "No point to this race," at bounding box center [356, 354] width 596 height 17
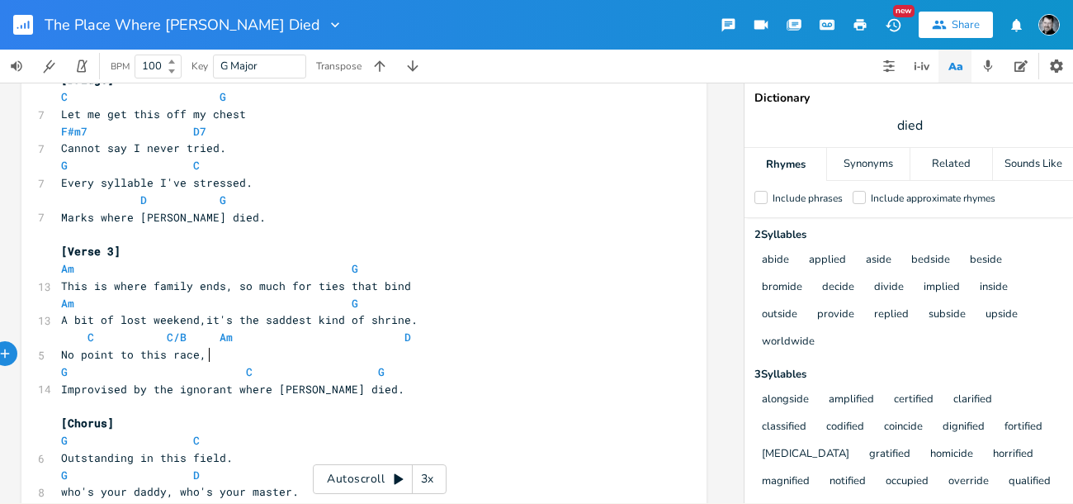
paste textarea
click at [204, 358] on span "No point to this race, and I just found my stride" at bounding box center [223, 354] width 324 height 15
click at [220, 343] on span "Am" at bounding box center [226, 337] width 13 height 16
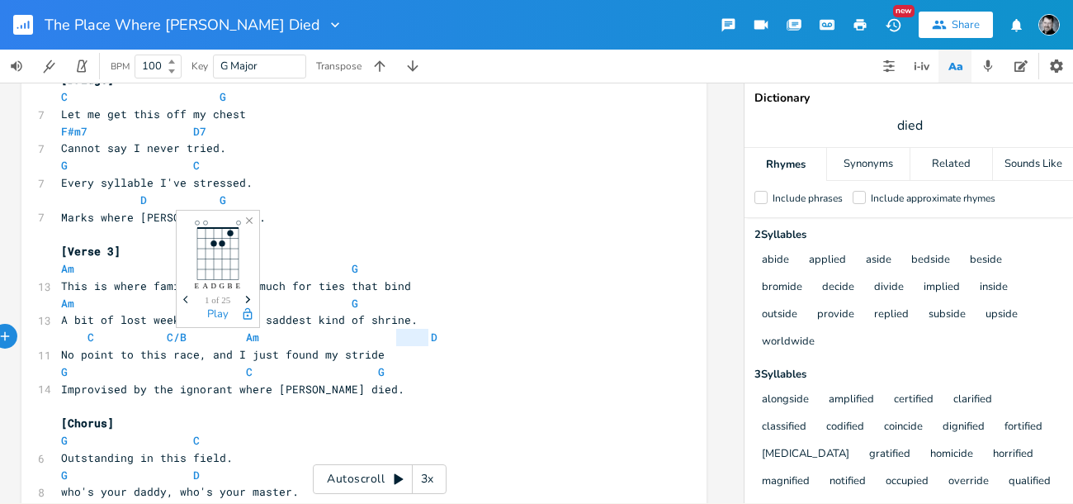
type textarea "D"
drag, startPoint x: 453, startPoint y: 340, endPoint x: 362, endPoint y: 340, distance: 91.6
click at [362, 340] on pre "C C/B Am D" at bounding box center [356, 337] width 596 height 17
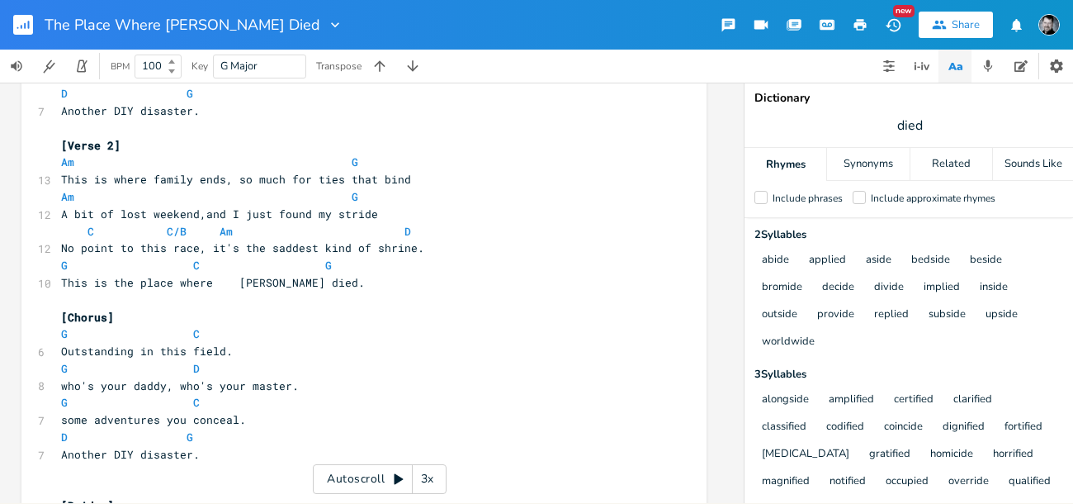
scroll to position [349, 0]
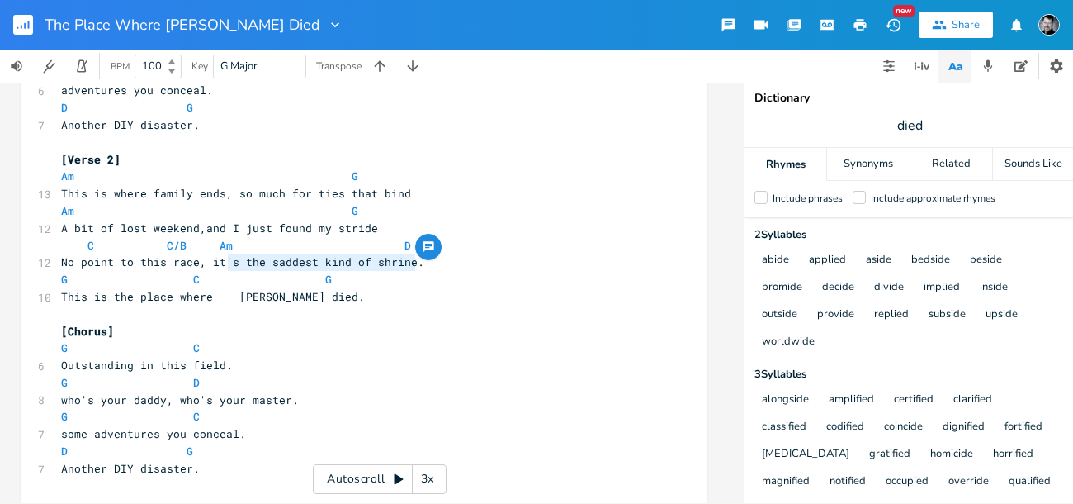
type textarea "it's the saddest kind of shrine."
drag, startPoint x: 419, startPoint y: 265, endPoint x: 205, endPoint y: 267, distance: 213.8
click at [205, 267] on pre "No point to this race, it's the saddest kind of shrine." at bounding box center [356, 261] width 596 height 17
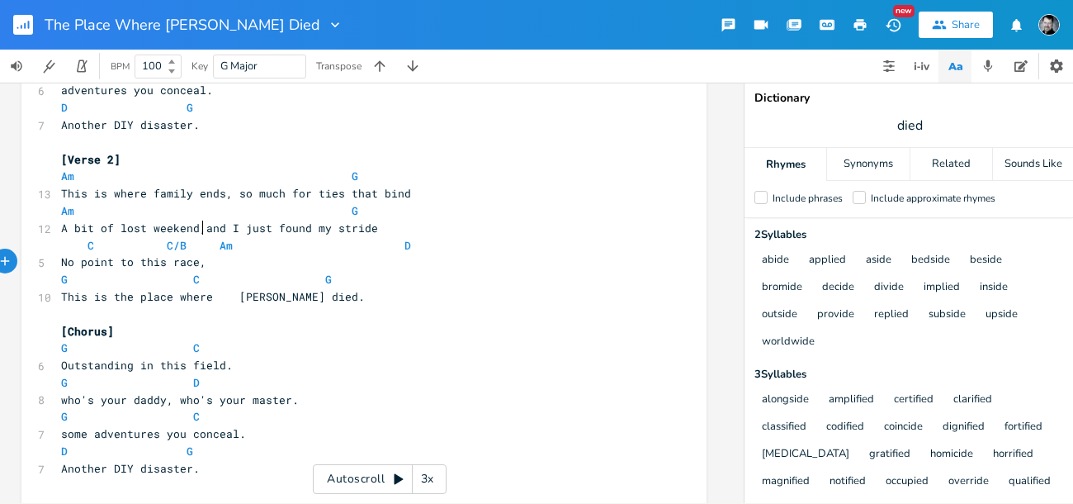
click at [200, 228] on span "A bit of lost weekend,and I just found my stride" at bounding box center [219, 227] width 317 height 15
paste textarea "a"
type textarea "and I just found my stride"
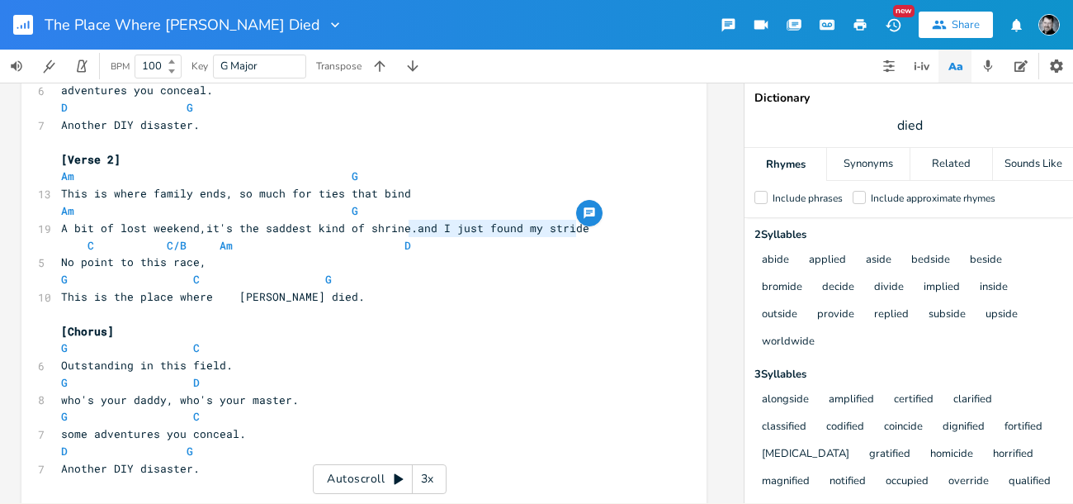
drag, startPoint x: 405, startPoint y: 226, endPoint x: 577, endPoint y: 233, distance: 172.7
click at [577, 233] on pre "A bit of lost weekend,it's the saddest kind of shrine.and I just found my stride" at bounding box center [356, 228] width 596 height 17
click at [264, 266] on pre "No point to this race," at bounding box center [356, 261] width 596 height 17
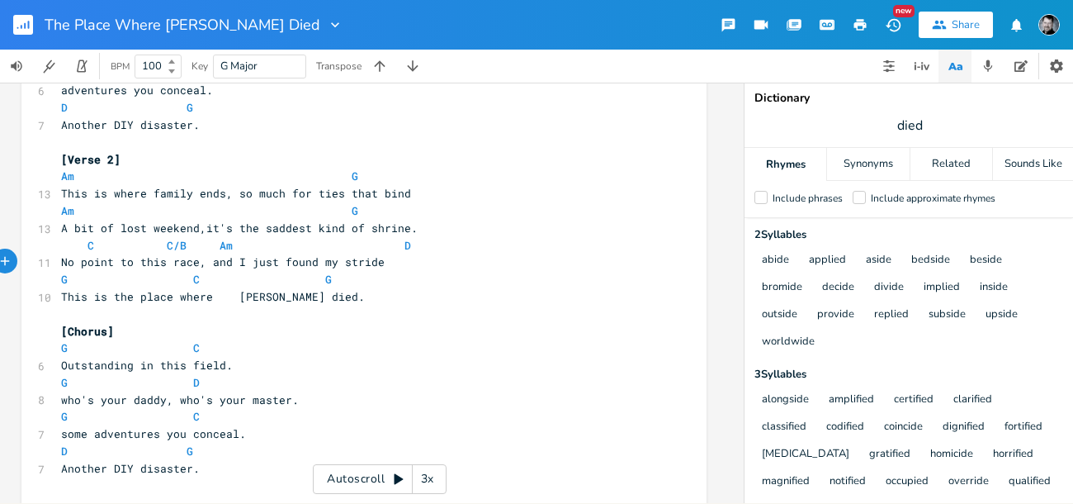
click at [201, 265] on span "No point to this race, and I just found my stride" at bounding box center [223, 261] width 324 height 15
click at [202, 267] on span "No point to this race, and I just found my stride" at bounding box center [223, 261] width 324 height 15
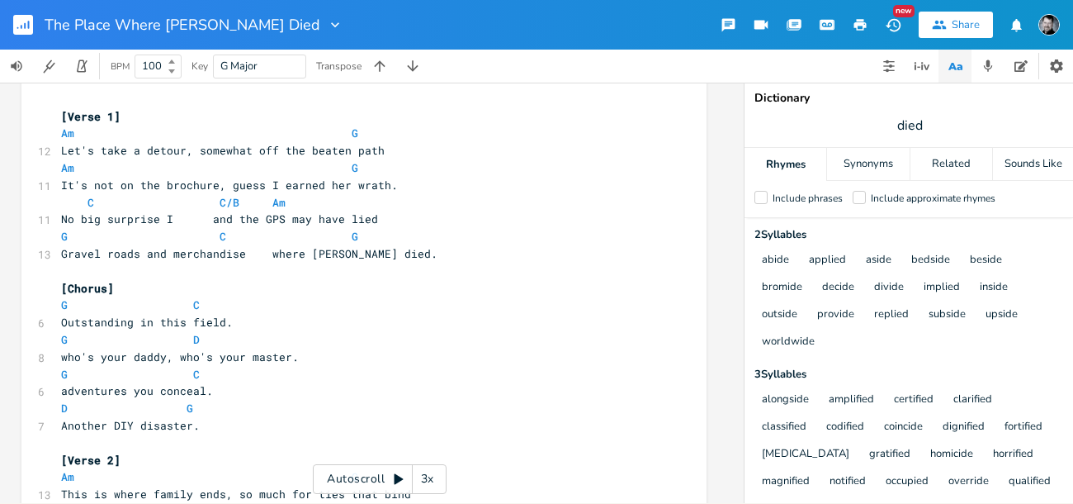
scroll to position [46, 0]
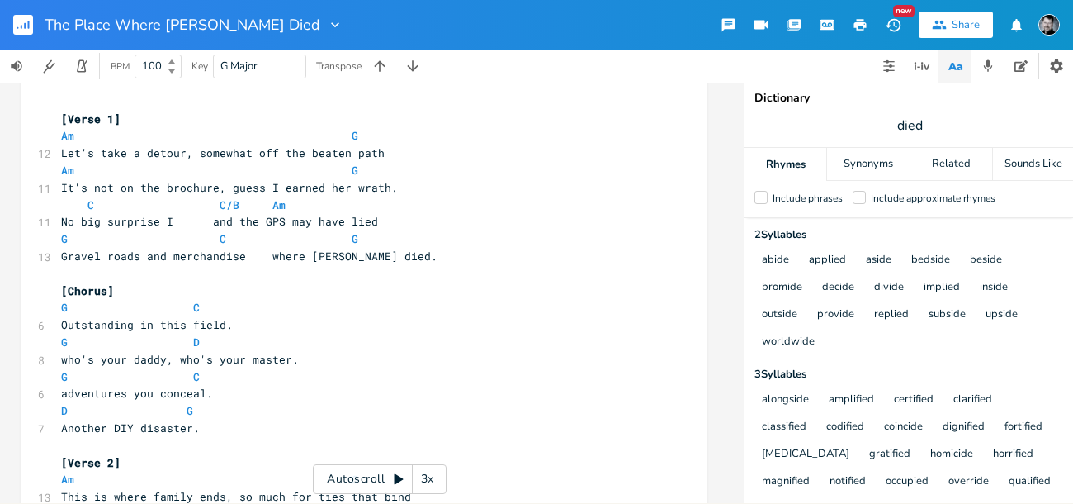
click at [263, 256] on span "Gravel roads and merchandise where [PERSON_NAME] died." at bounding box center [249, 255] width 376 height 15
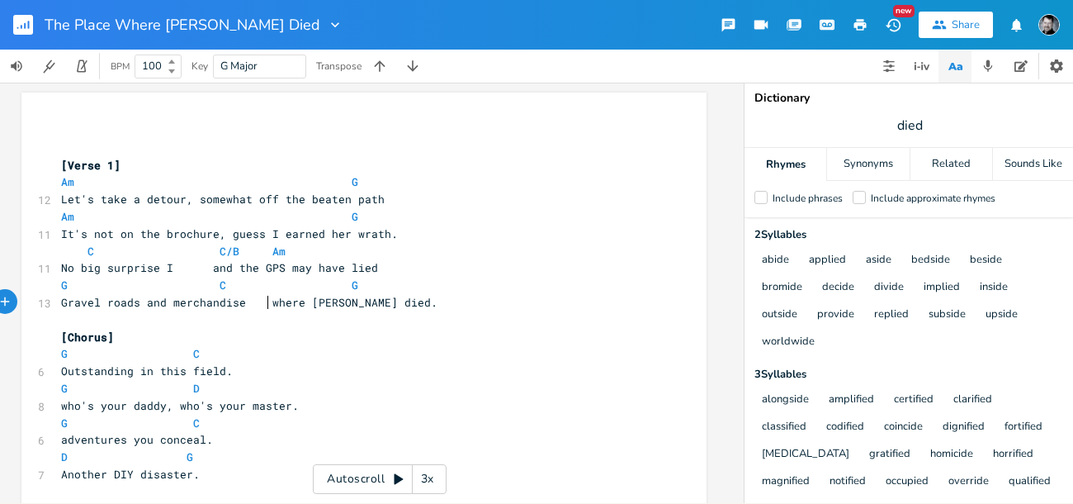
scroll to position [0, 0]
